Goal: Transaction & Acquisition: Purchase product/service

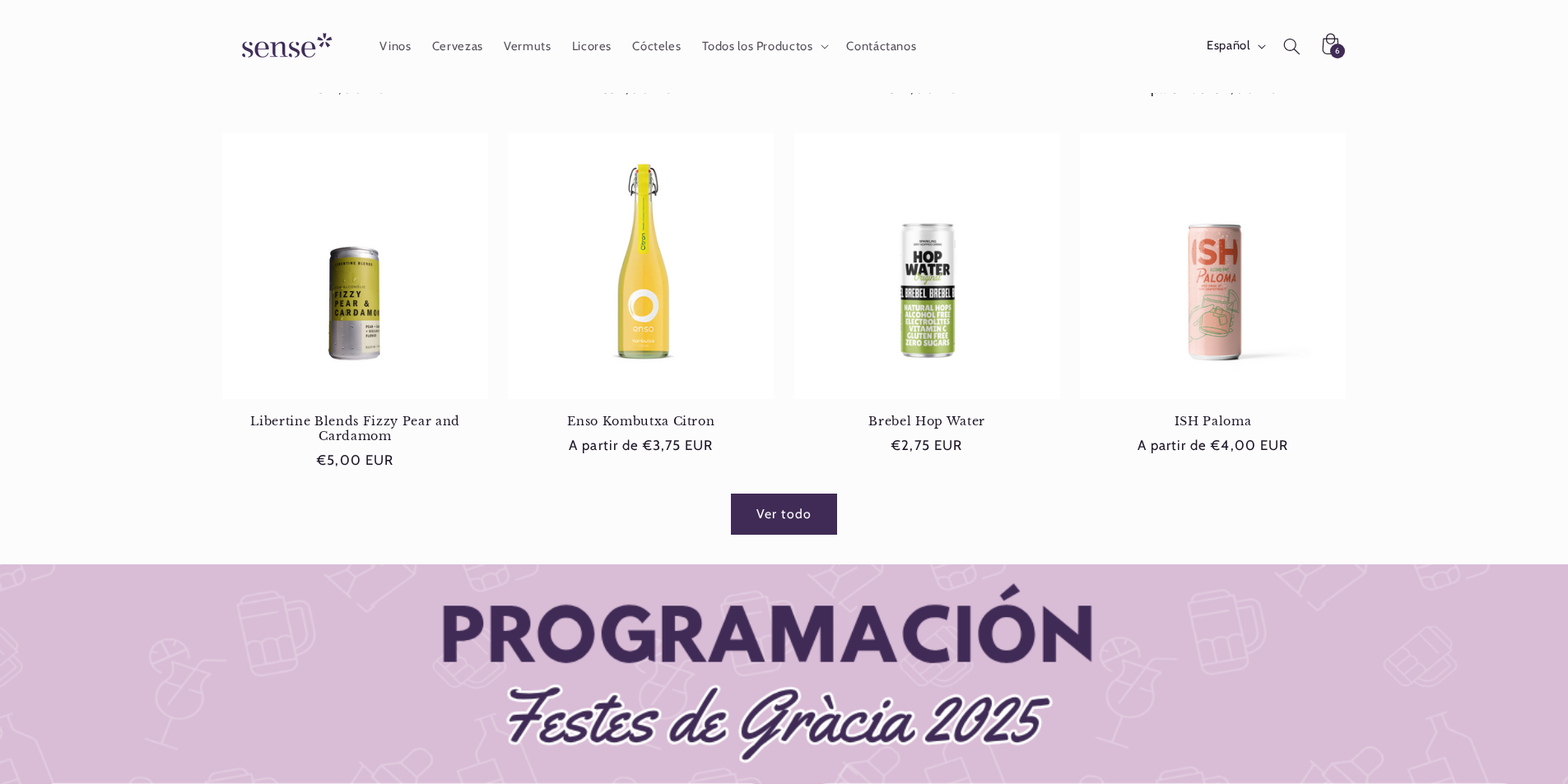
scroll to position [822, 0]
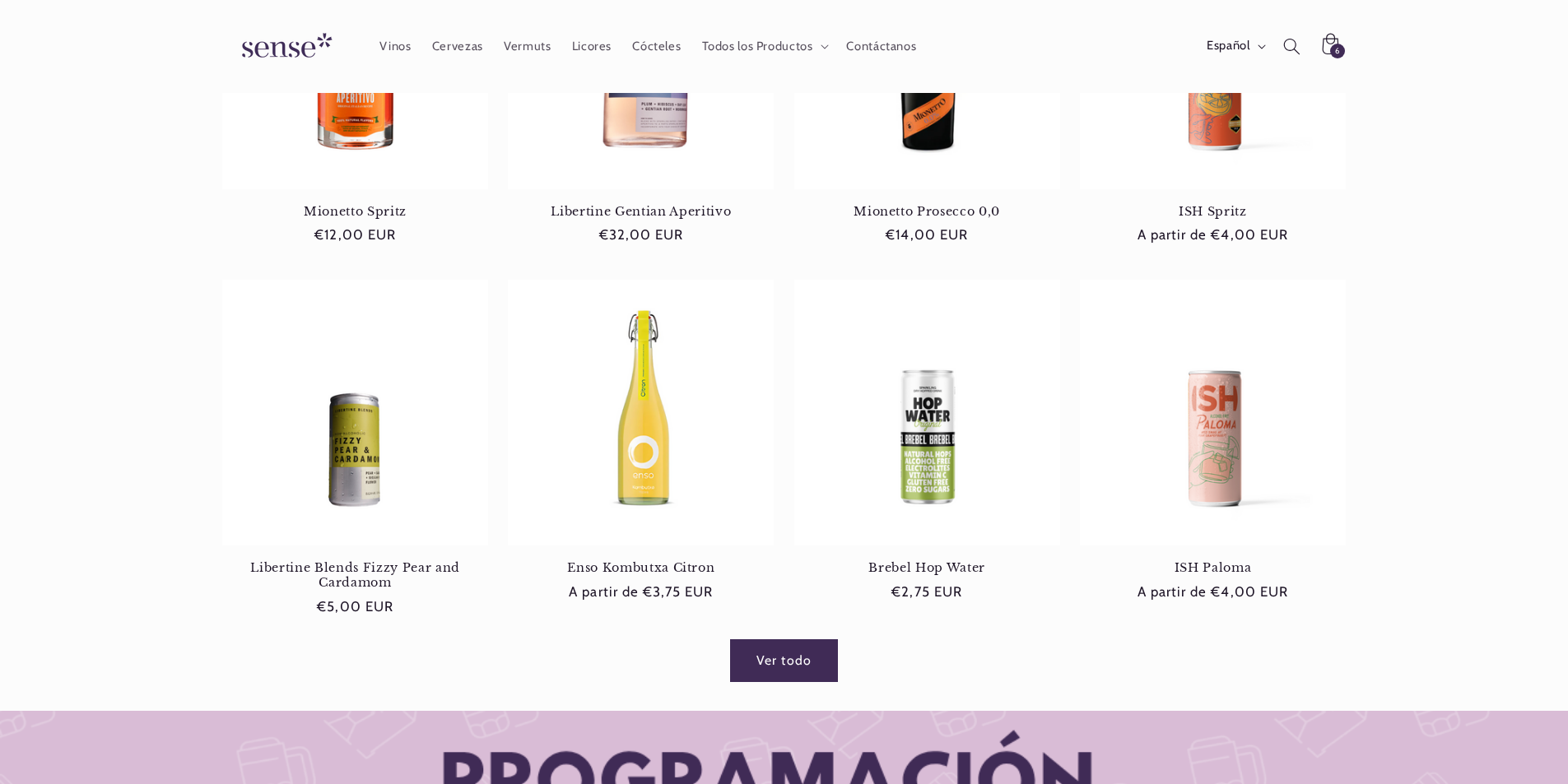
click at [757, 662] on link "Ver todo" at bounding box center [784, 660] width 106 height 40
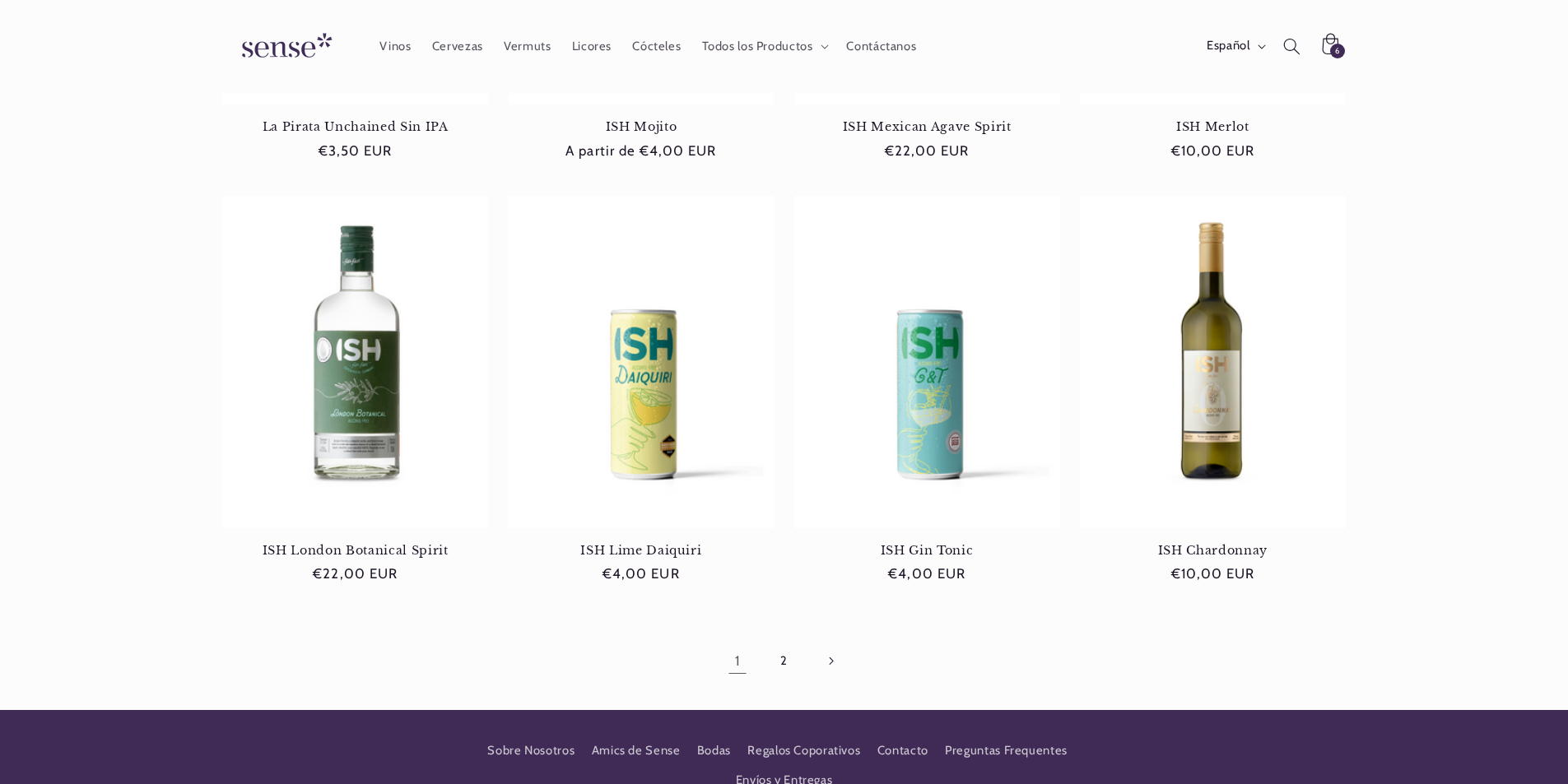
scroll to position [1444, 0]
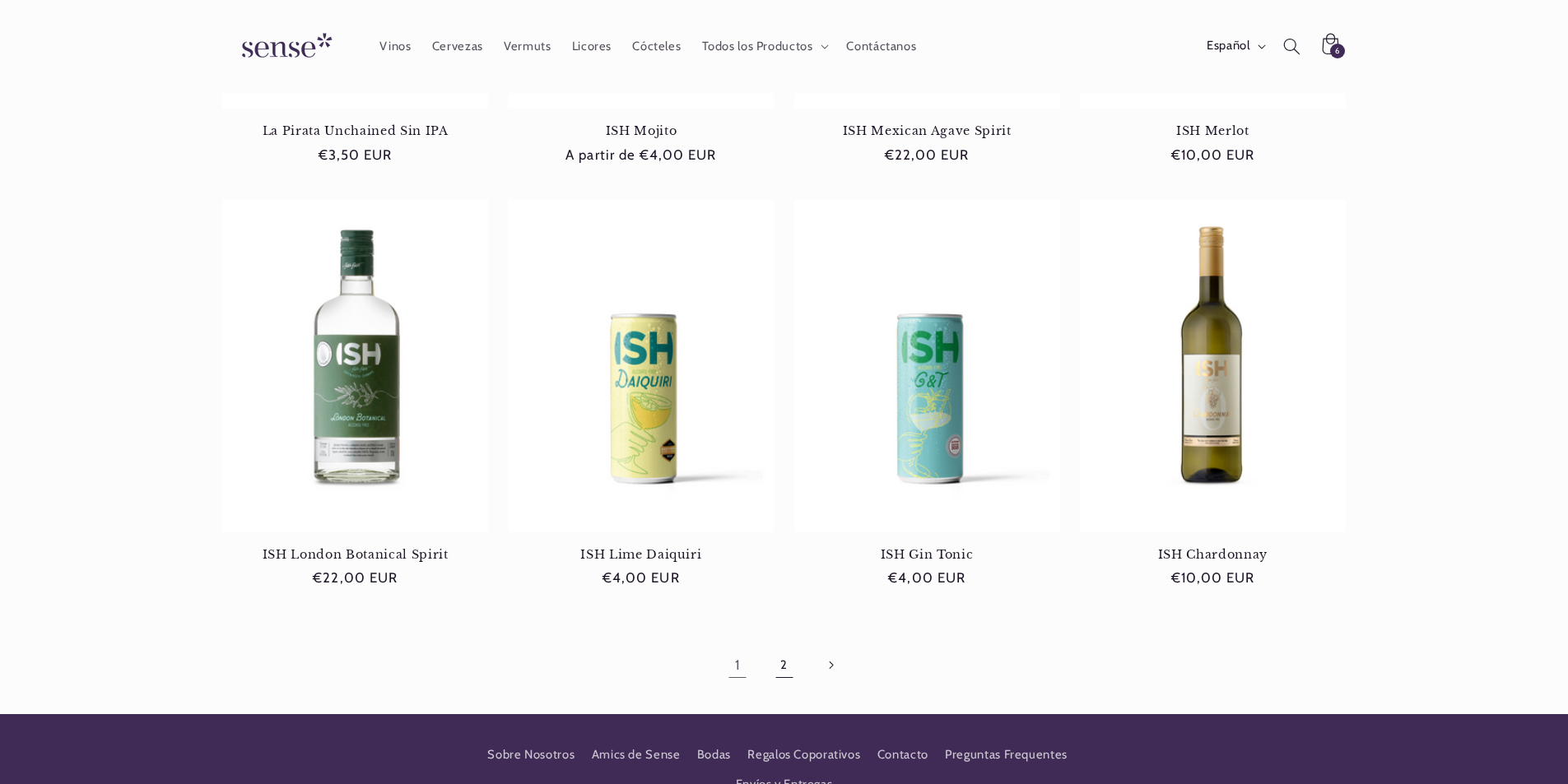
click at [787, 646] on link "2" at bounding box center [784, 664] width 38 height 38
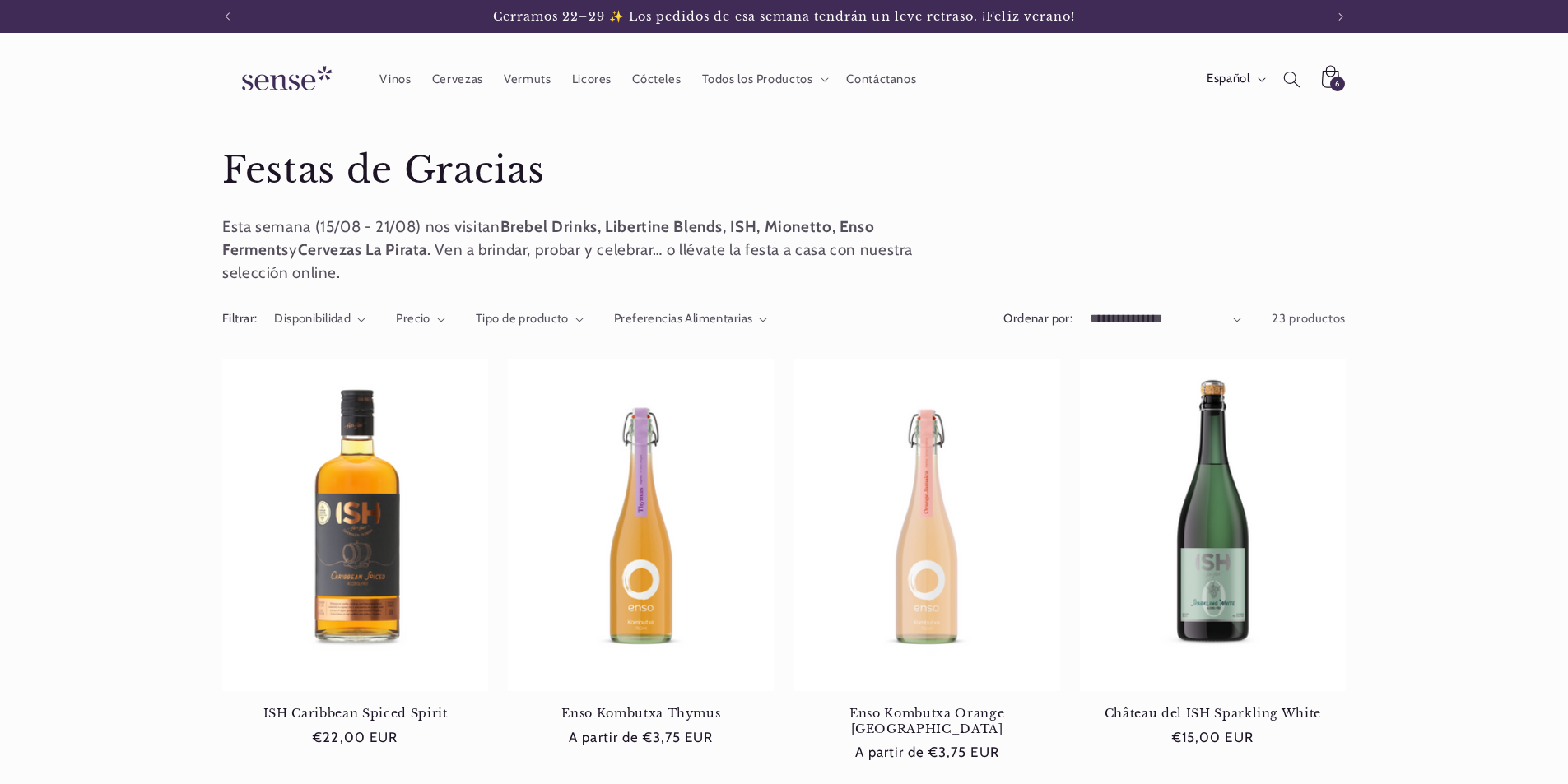
click at [1340, 81] on span "6" at bounding box center [1337, 84] width 5 height 15
